Goal: Task Accomplishment & Management: Use online tool/utility

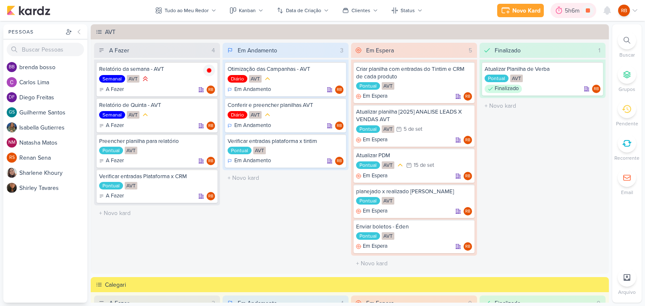
click at [573, 9] on div "5h6m" at bounding box center [572, 10] width 17 height 9
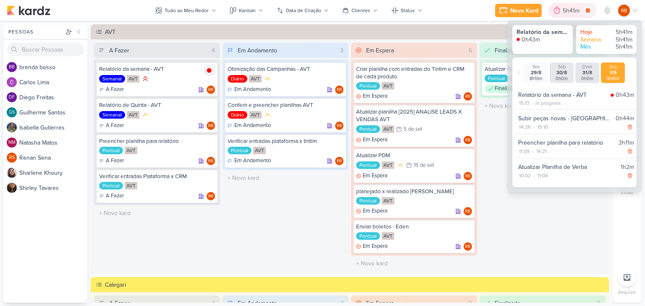
click at [573, 9] on div "5h41m" at bounding box center [571, 10] width 19 height 9
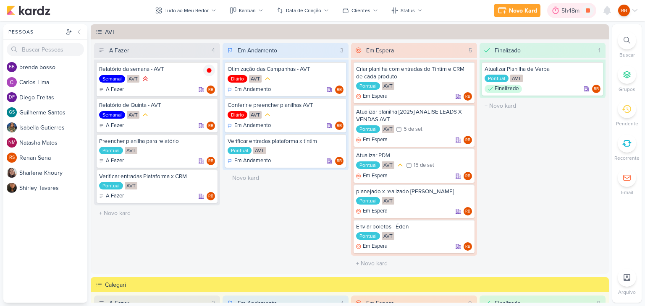
click at [569, 6] on div "5h48m" at bounding box center [571, 10] width 21 height 9
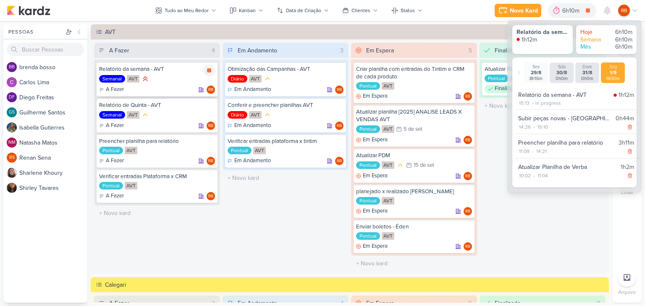
click at [151, 78] on div "Semanal AVT" at bounding box center [157, 79] width 116 height 9
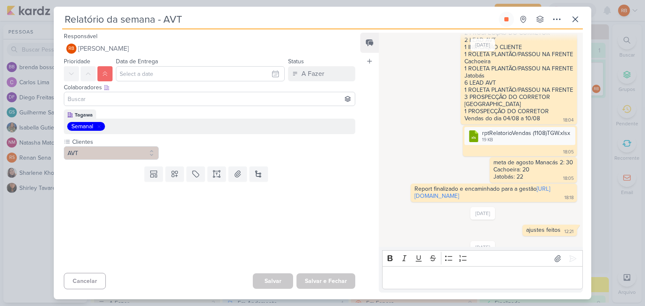
scroll to position [225, 0]
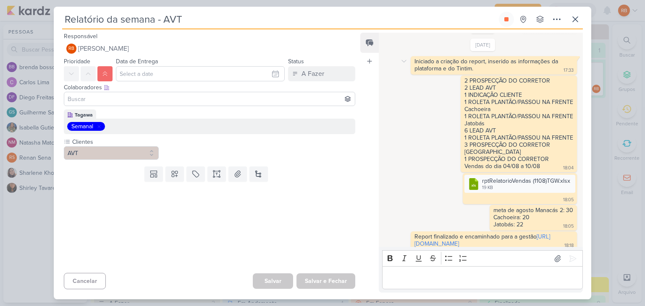
click at [472, 71] on div "Iniciado a criação do report, inserido as informações da plataforma e do Tintim." at bounding box center [486, 65] width 145 height 14
copy div "Iniciado a criação do report, inserido as informações da plataforma e do Tintim…"
click at [418, 277] on p "Editor editing area: main" at bounding box center [482, 278] width 192 height 10
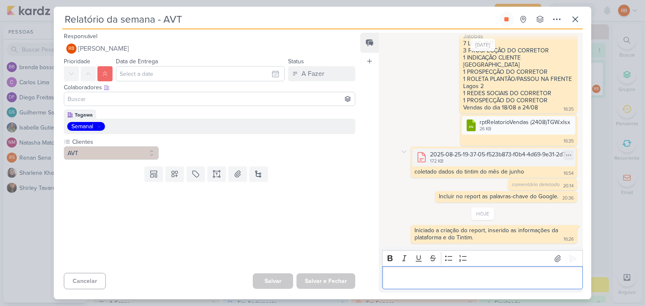
scroll to position [937, 0]
click at [508, 16] on button at bounding box center [505, 19] width 15 height 15
click at [578, 16] on icon at bounding box center [575, 19] width 10 height 10
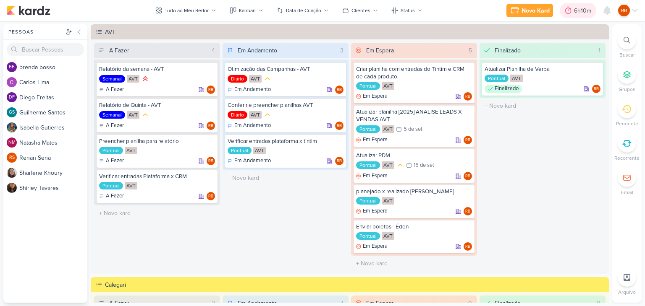
click at [576, 10] on div "6h10m" at bounding box center [584, 10] width 20 height 9
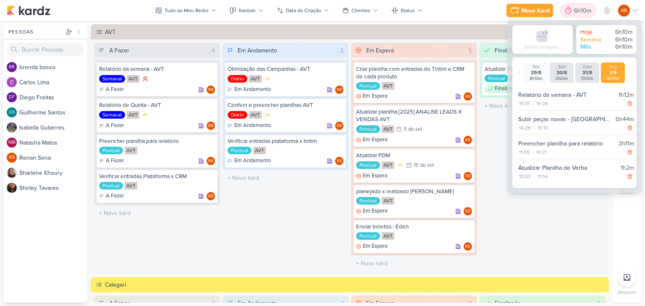
click at [576, 10] on div "6h10m" at bounding box center [584, 10] width 20 height 9
